Goal: Information Seeking & Learning: Check status

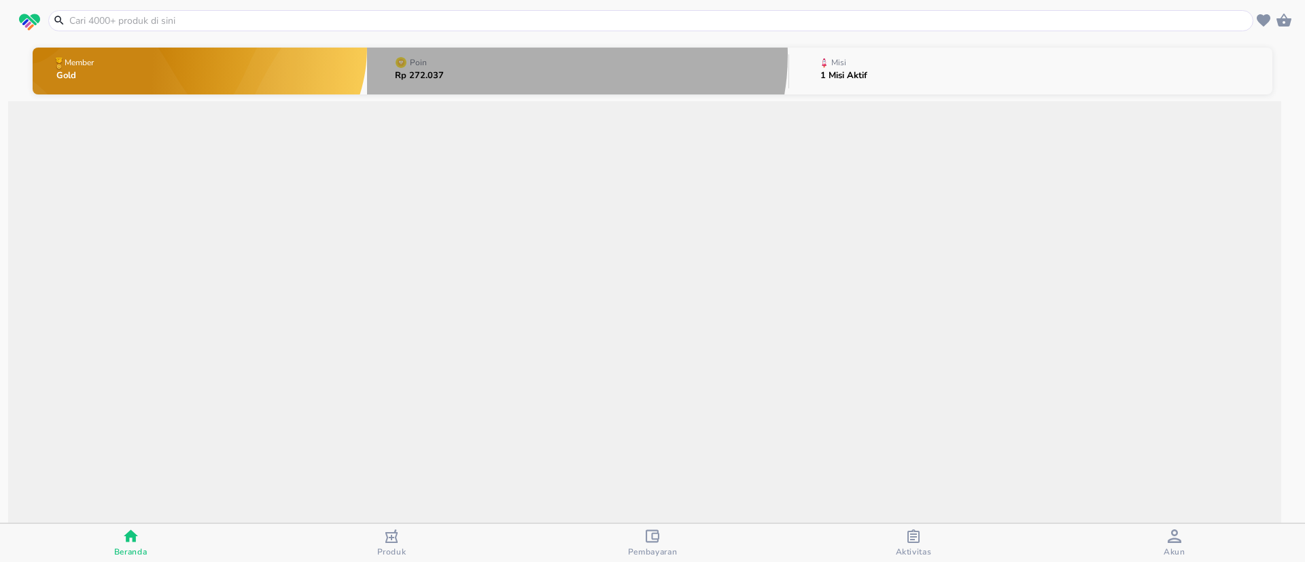
click at [557, 56] on button "Poin Rp 272.037" at bounding box center [577, 71] width 421 height 54
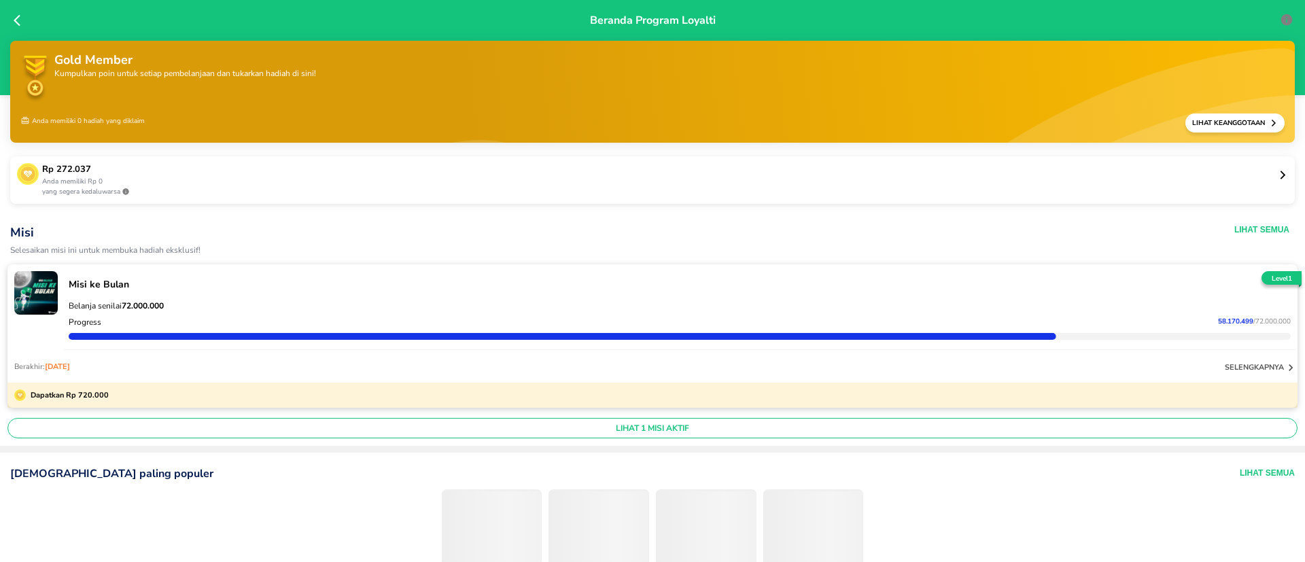
click at [373, 186] on p "Anda memiliki Rp 0" at bounding box center [660, 182] width 1236 height 10
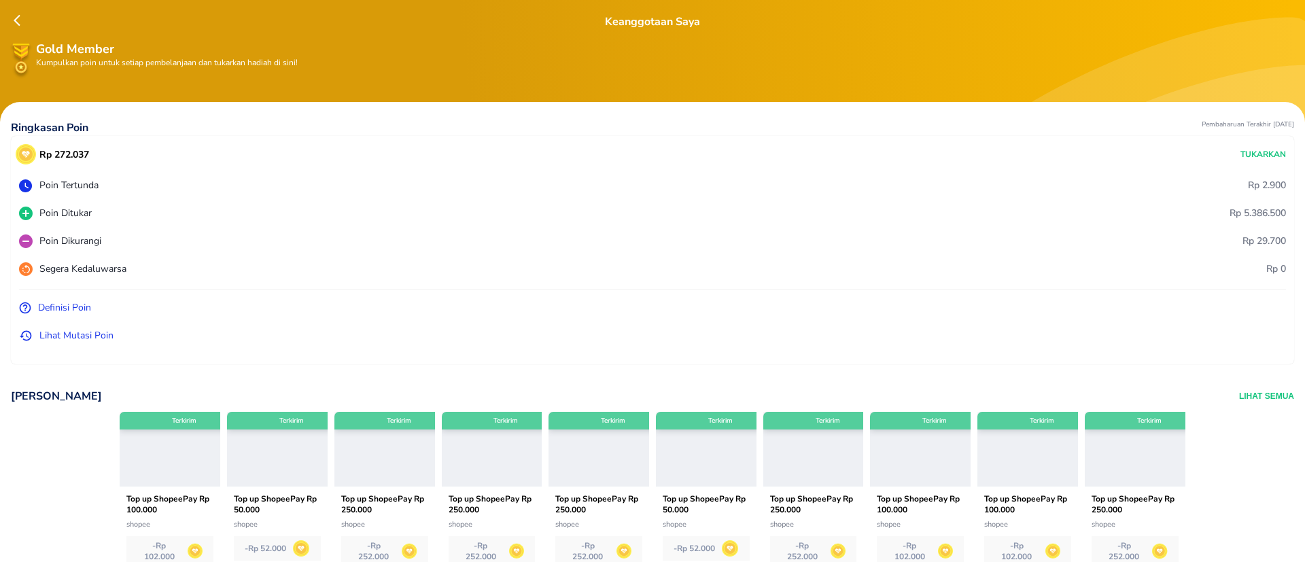
click at [84, 334] on p "Lihat Mutasi Poin" at bounding box center [76, 335] width 74 height 14
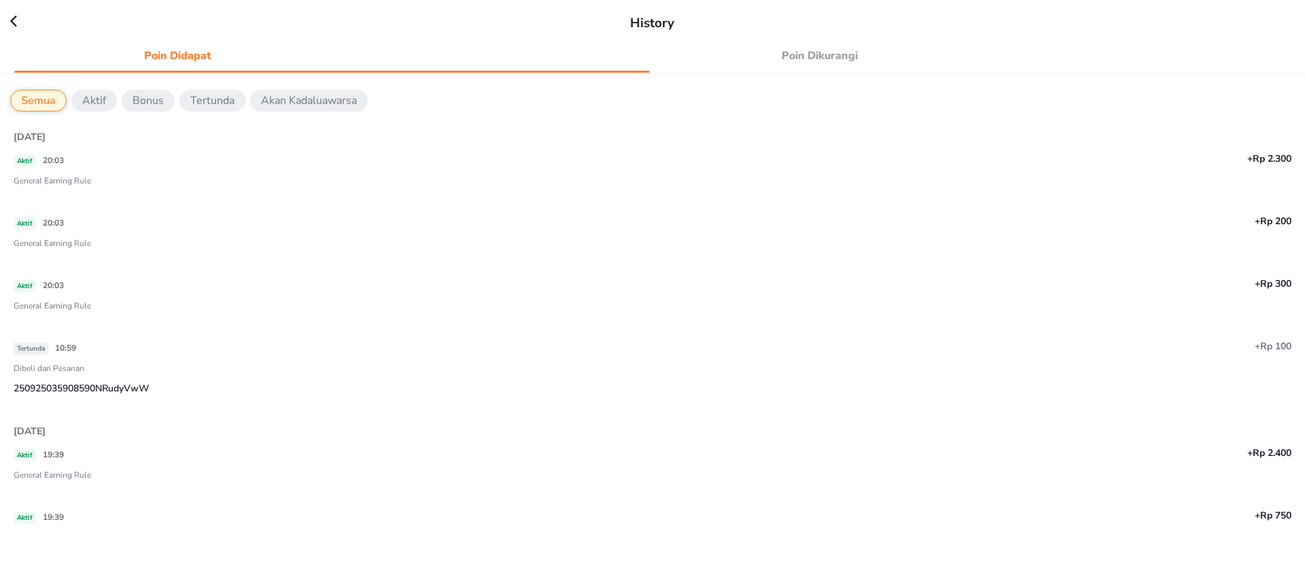
click at [791, 54] on span "Poin Dikurangi" at bounding box center [820, 55] width 310 height 19
